Goal: Information Seeking & Learning: Learn about a topic

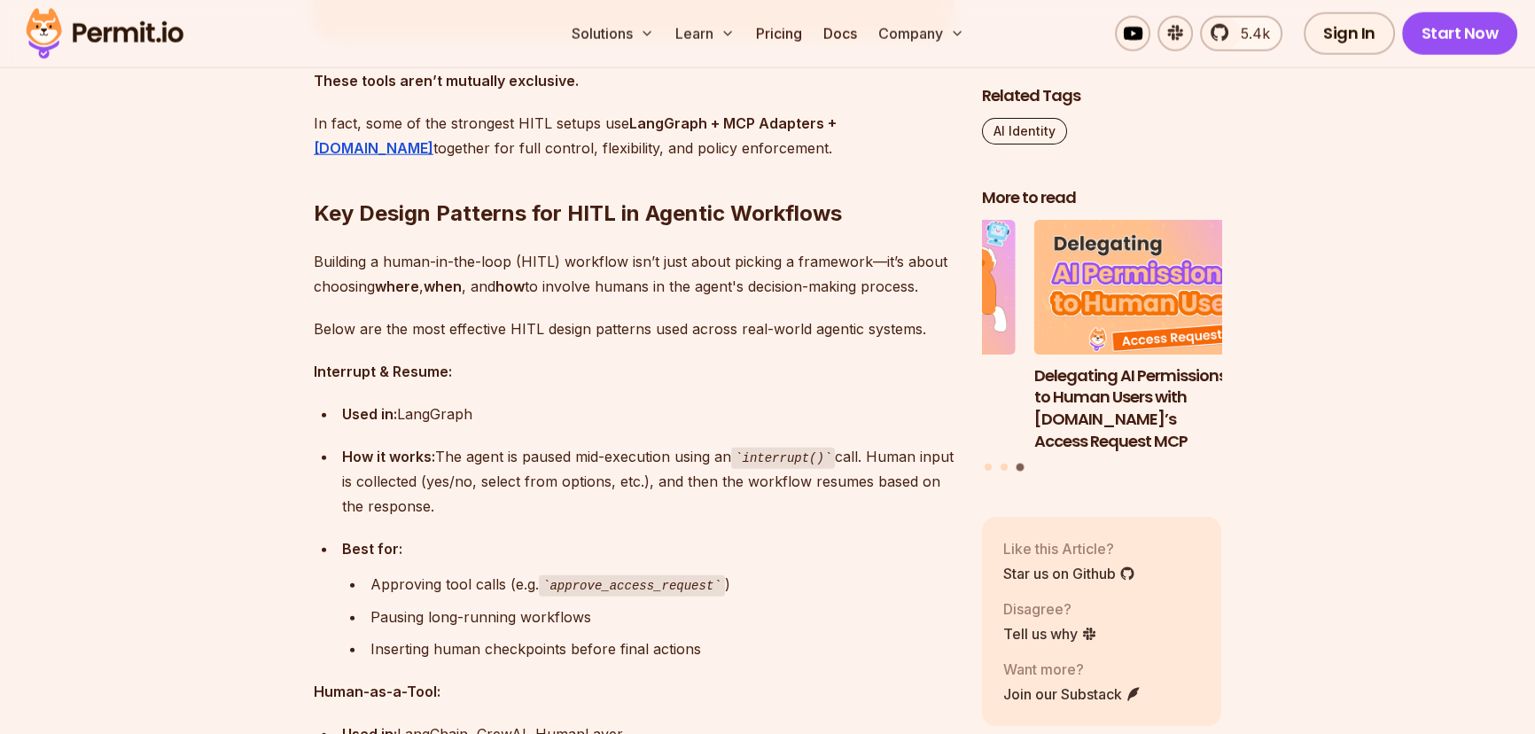
scroll to position [5786, 0]
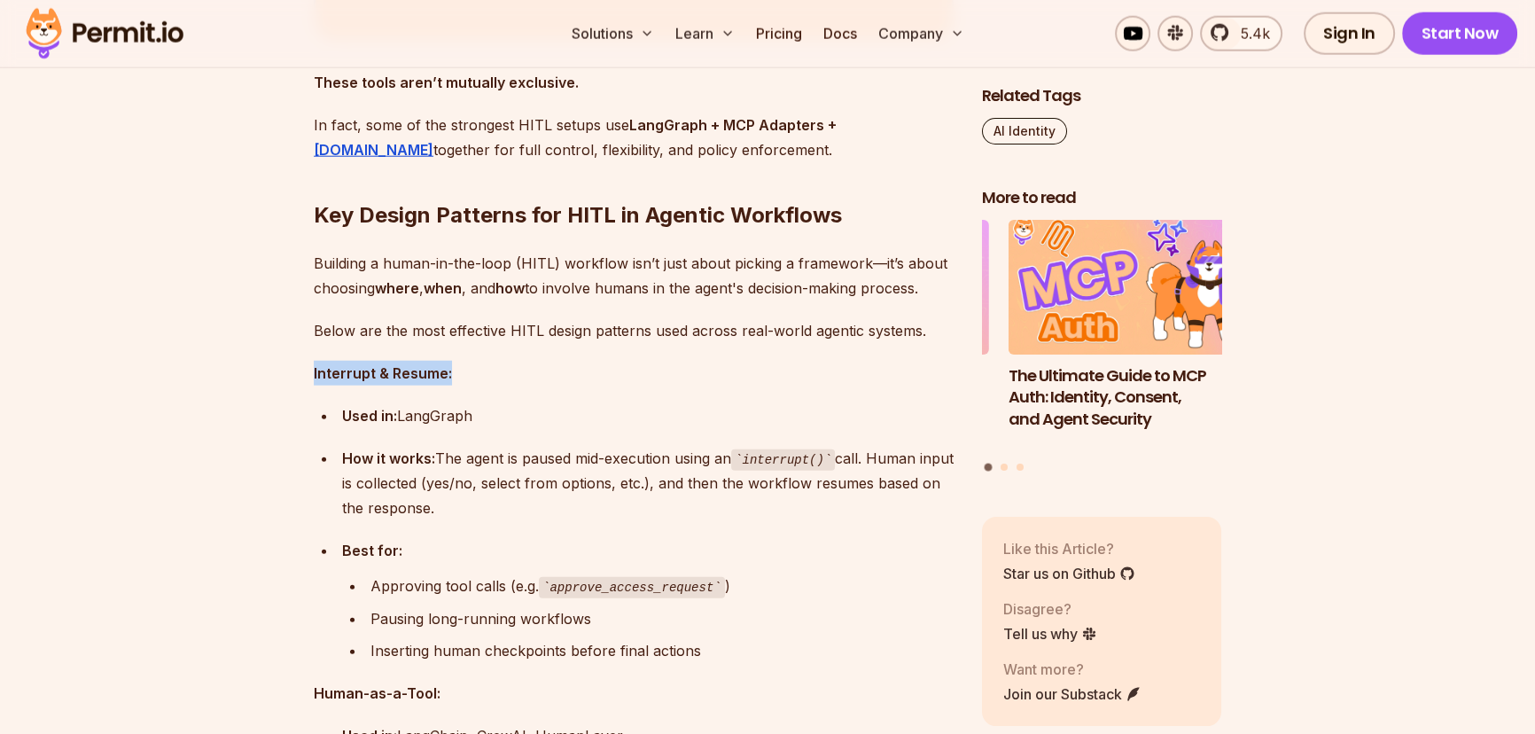
drag, startPoint x: 449, startPoint y: 348, endPoint x: 311, endPoint y: 360, distance: 138.0
click at [311, 360] on section "Table of Contents AI agents are no longer just passive observers in our applica…" at bounding box center [767, 33] width 1535 height 9456
copy strong "Interrupt & Resume:"
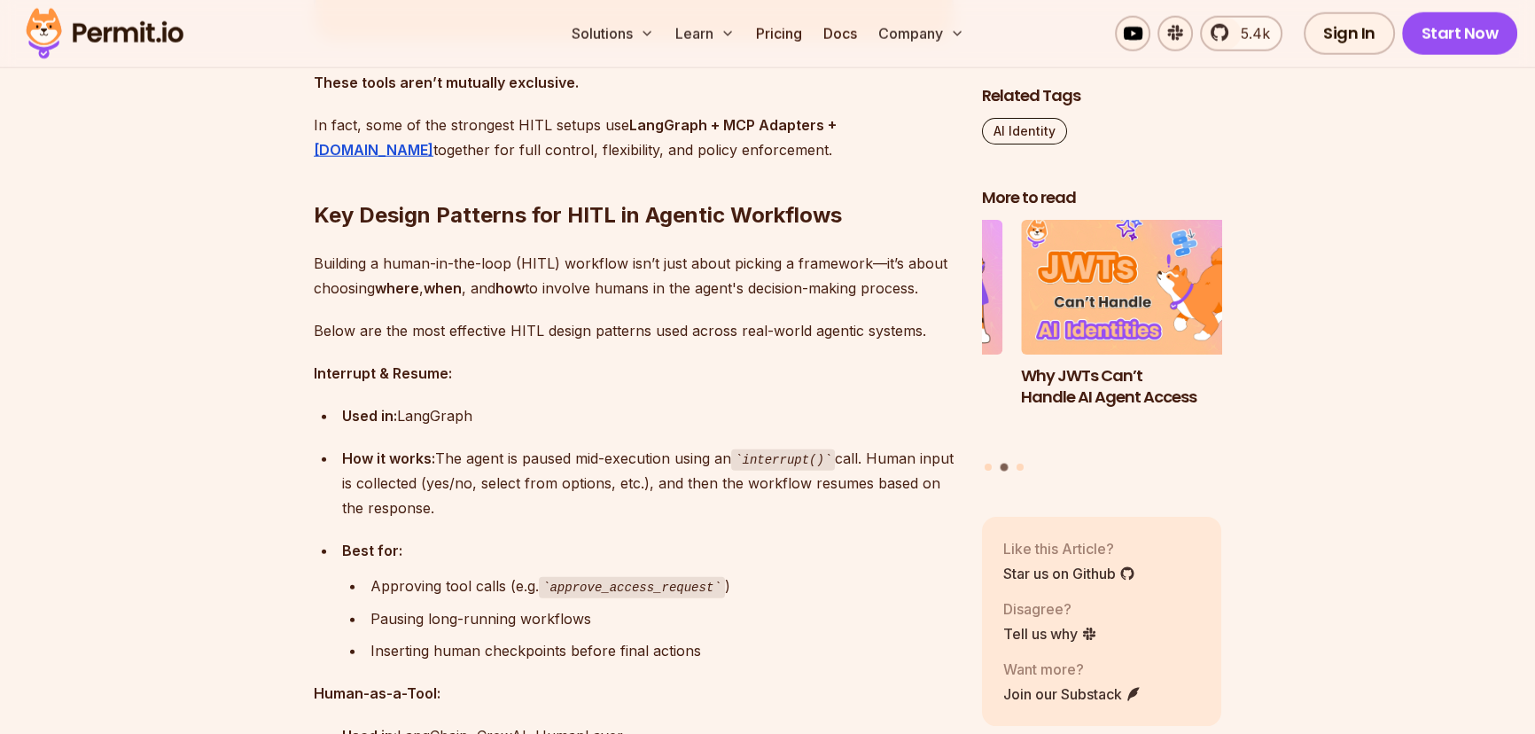
click at [895, 492] on div "How it works: The agent is paused mid-execution using an interrupt() call. Huma…" at bounding box center [648, 483] width 612 height 75
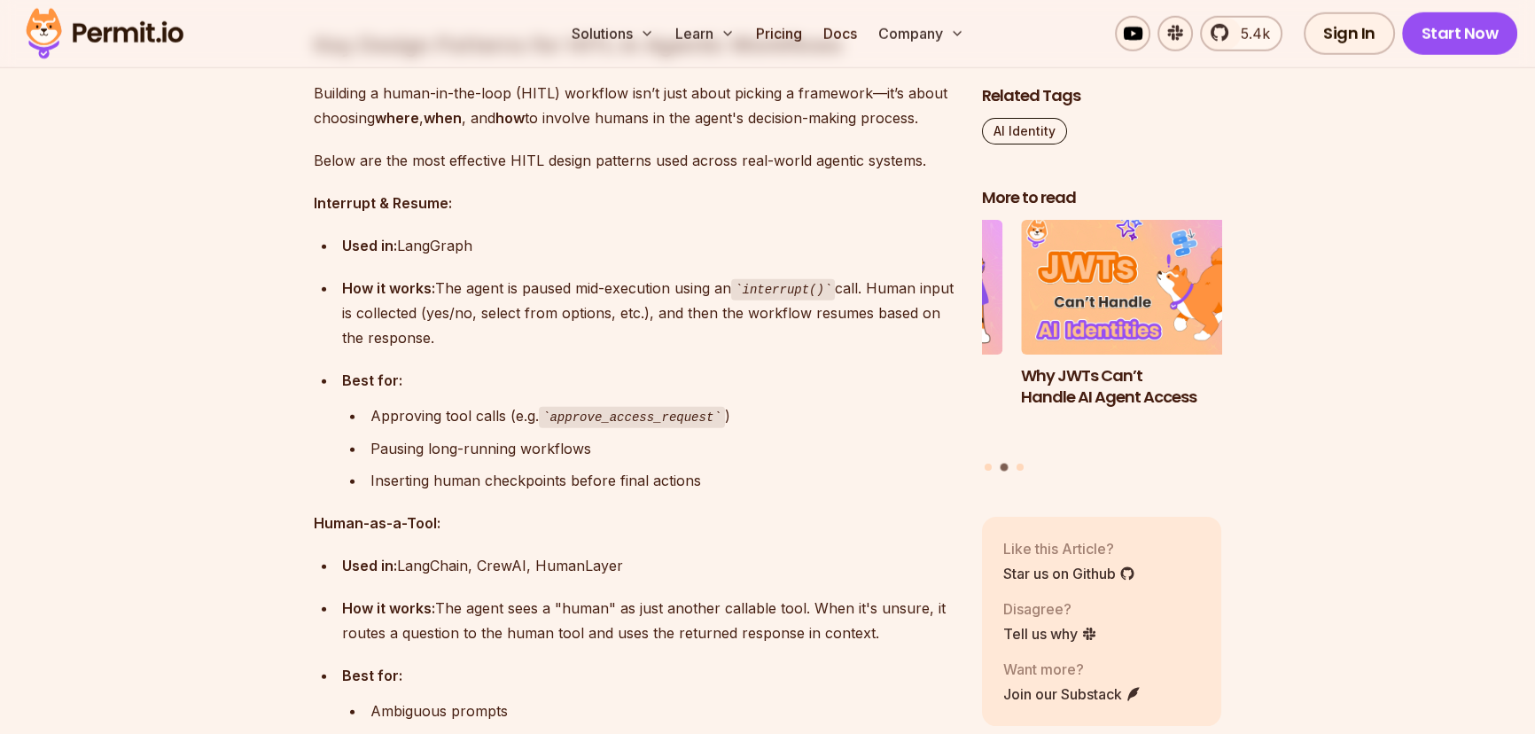
scroll to position [6028, 0]
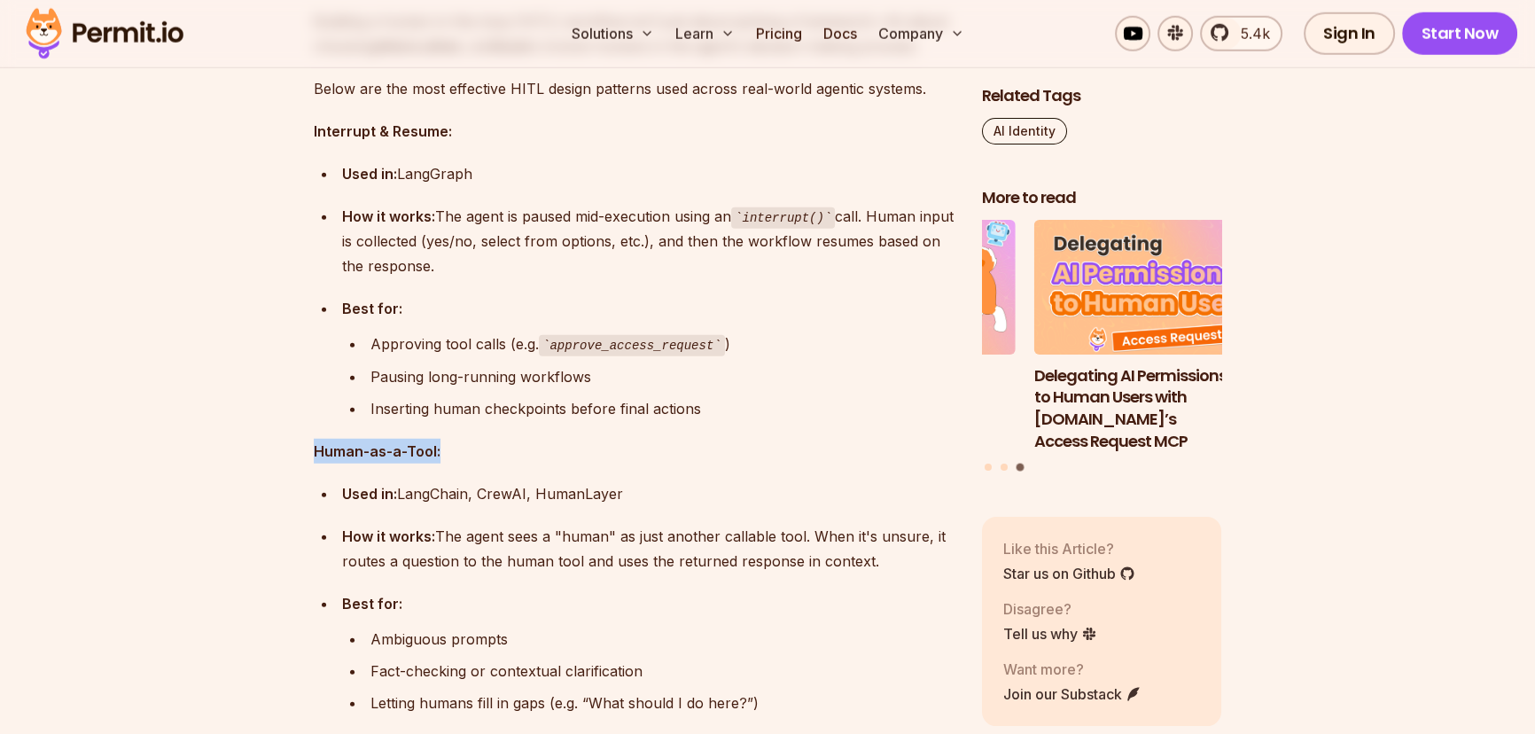
drag, startPoint x: 445, startPoint y: 430, endPoint x: 314, endPoint y: 431, distance: 131.2
click at [314, 439] on p "Human-as-a-Tool:" at bounding box center [634, 451] width 640 height 25
copy strong "Human-as-a-Tool:"
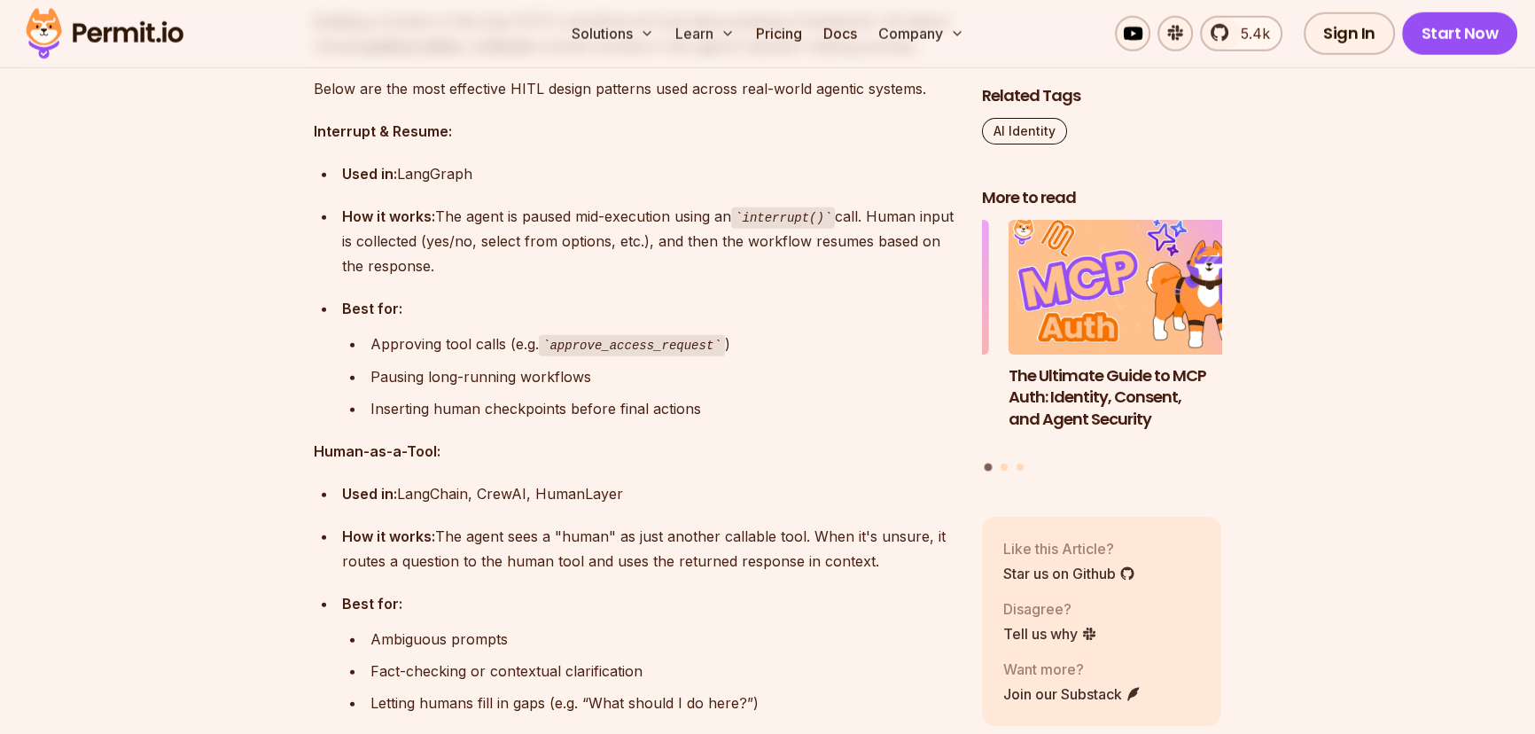
drag, startPoint x: 608, startPoint y: 322, endPoint x: 534, endPoint y: 331, distance: 75.0
click at [608, 335] on code "approve_access_request" at bounding box center [632, 345] width 186 height 21
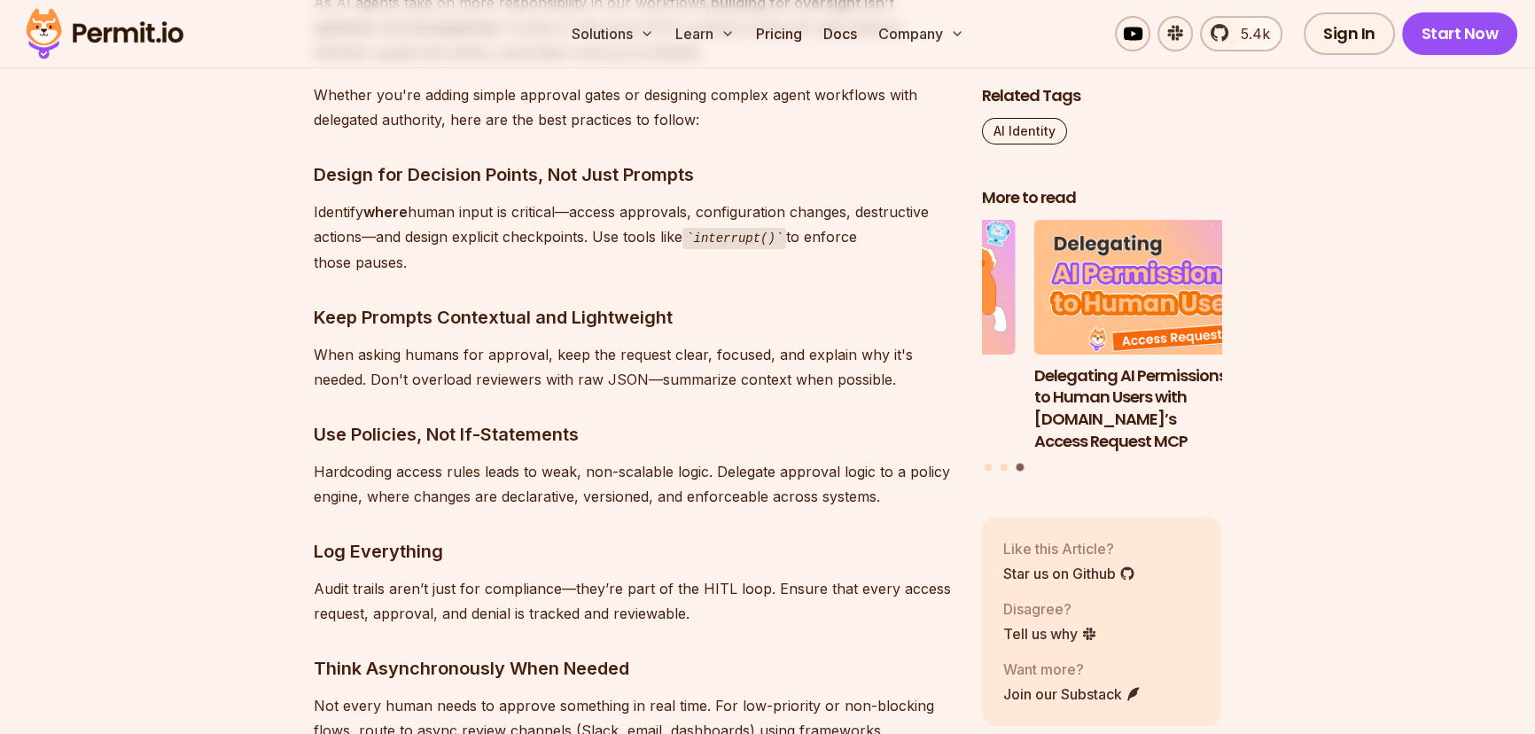
scroll to position [8446, 0]
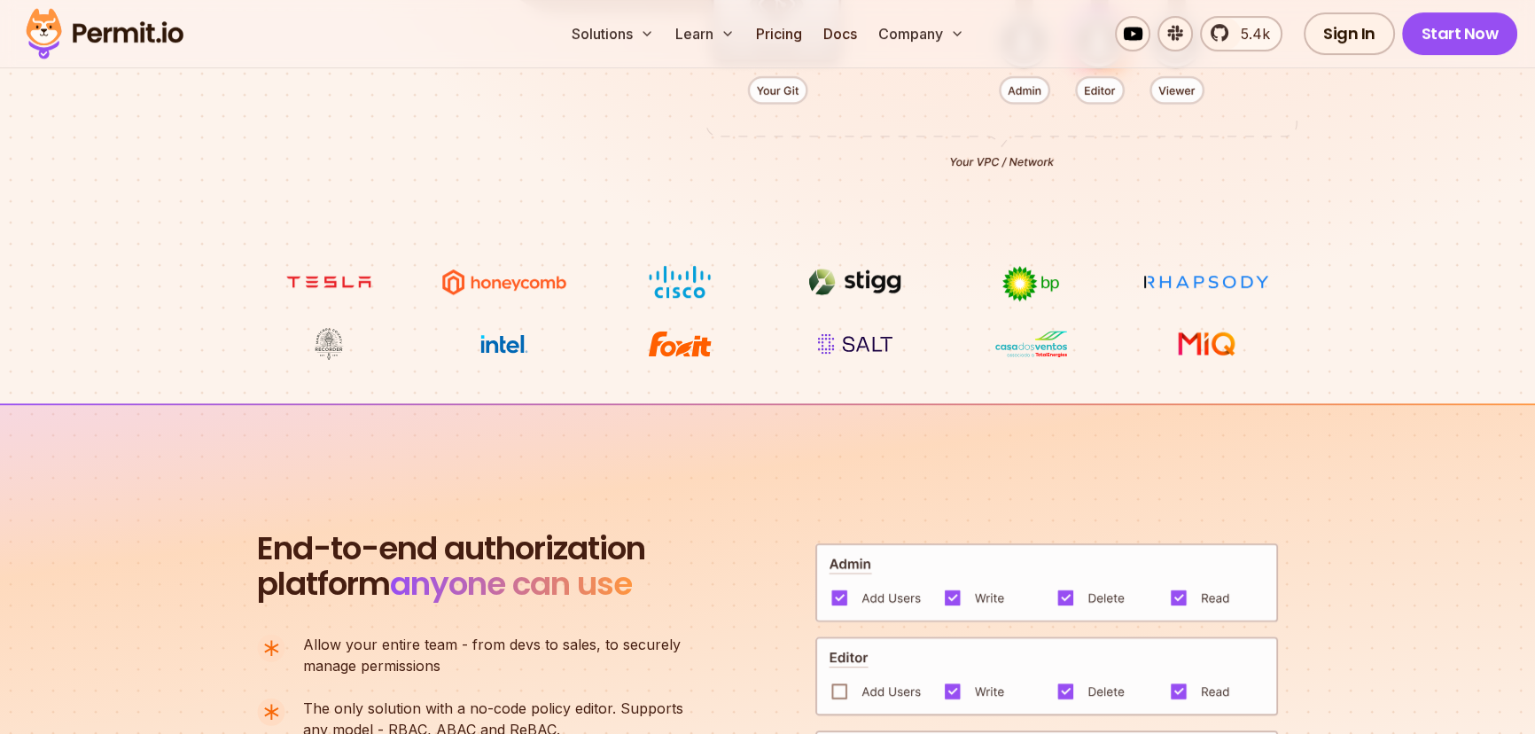
scroll to position [887, 0]
